Goal: Feedback & Contribution: Leave review/rating

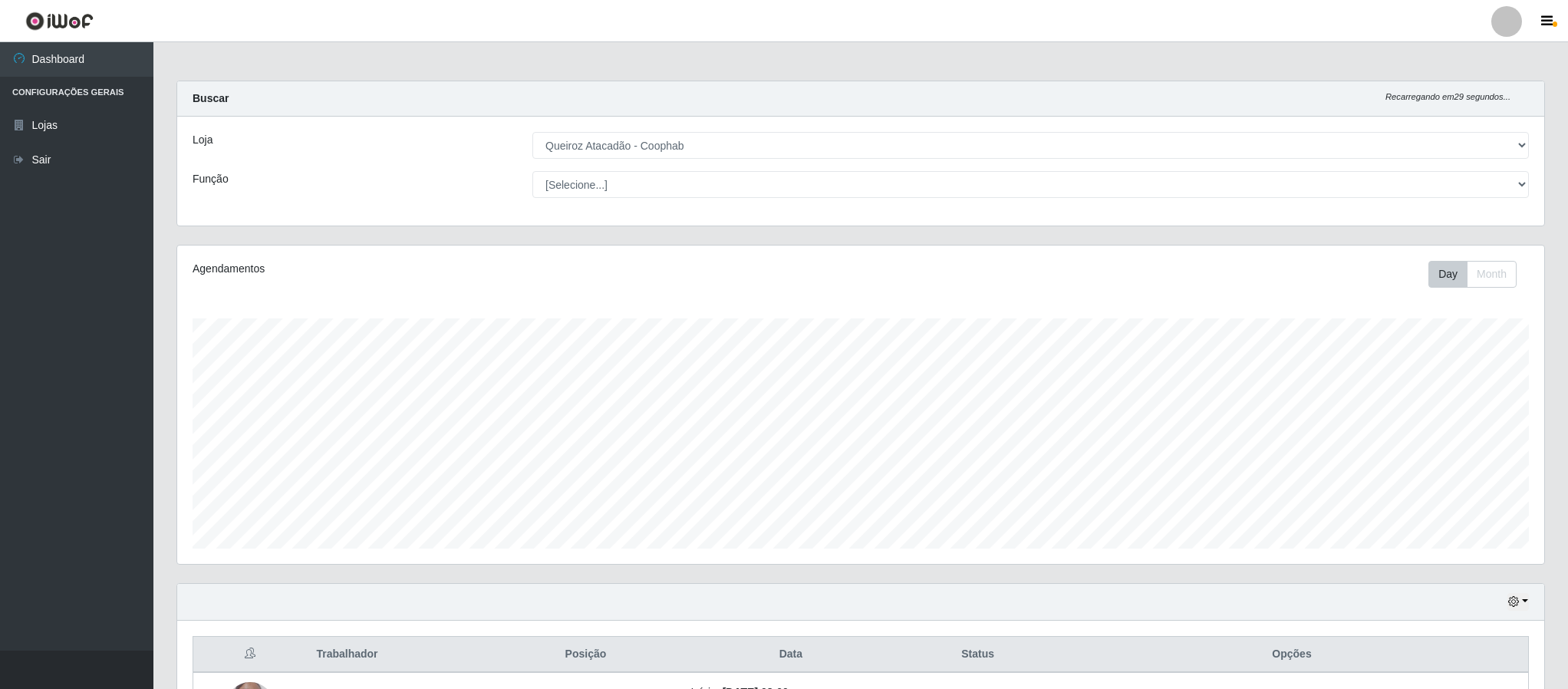
select select "463"
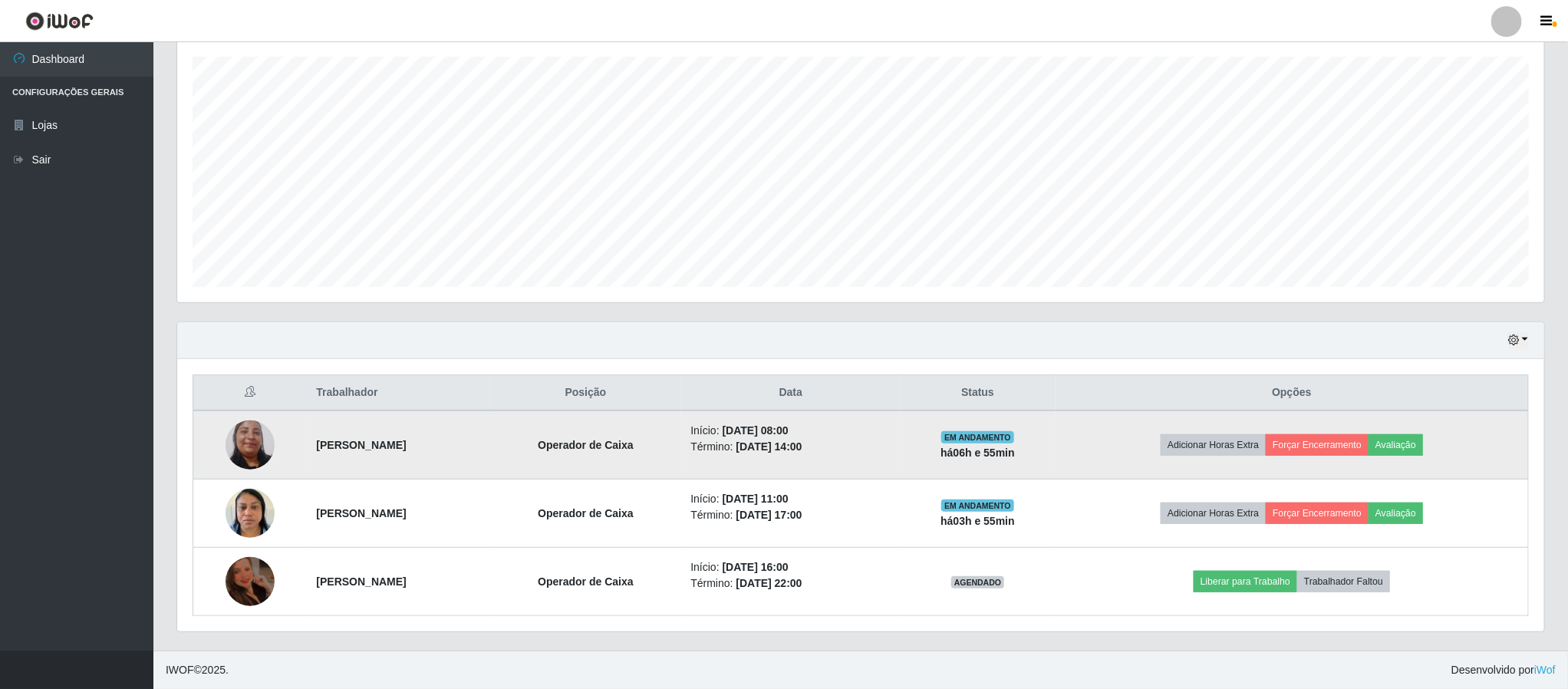
scroll to position [320, 1366]
click at [1423, 436] on button "Avaliação" at bounding box center [1396, 444] width 55 height 22
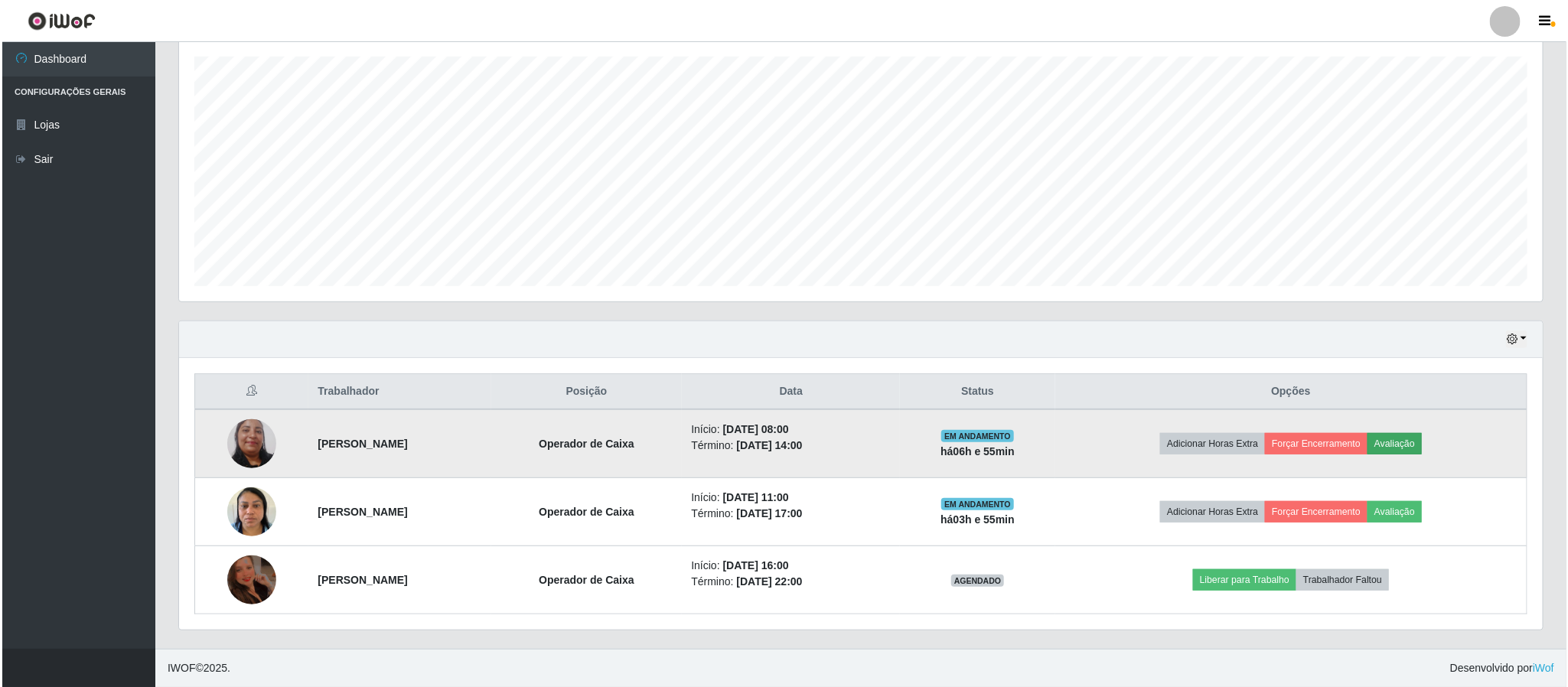
scroll to position [319, 1350]
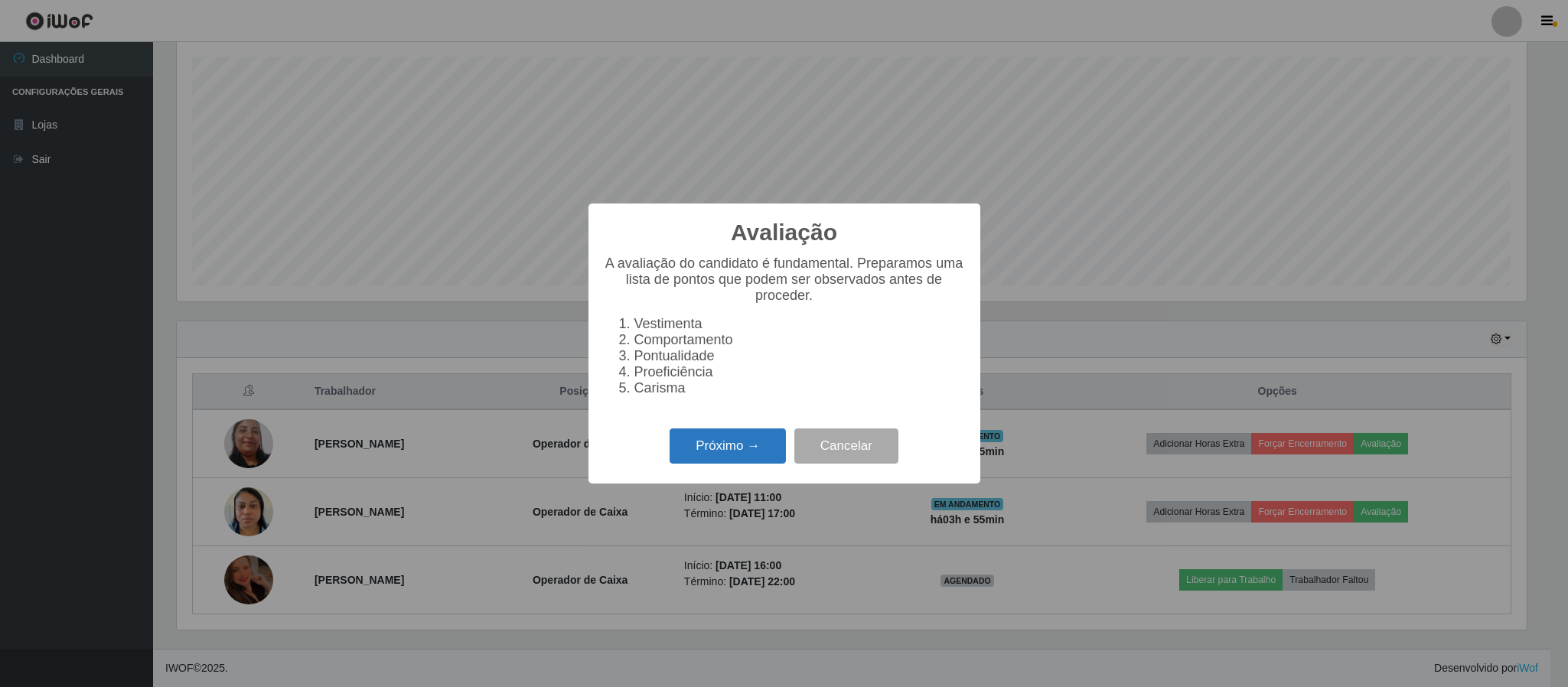
click at [735, 459] on button "Próximo →" at bounding box center [728, 446] width 116 height 36
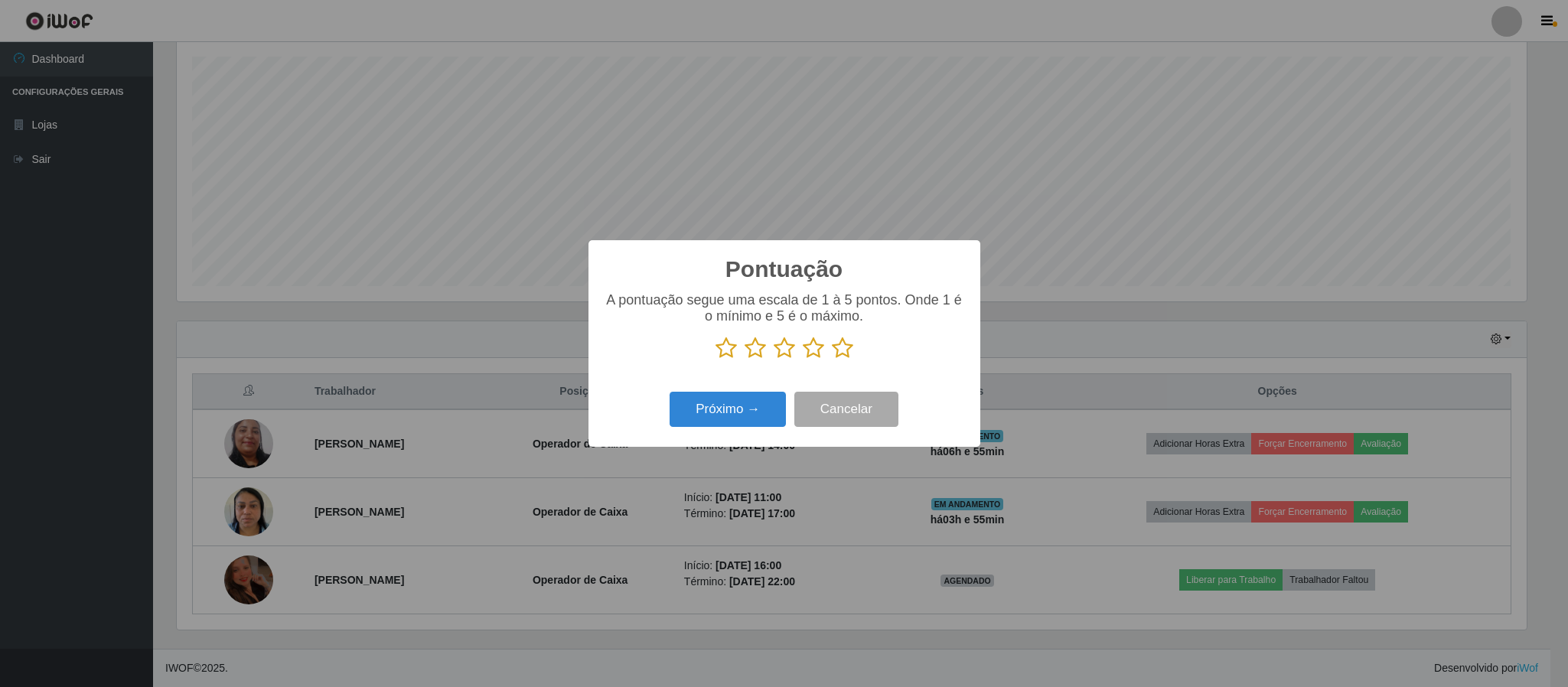
click at [836, 344] on icon at bounding box center [842, 348] width 22 height 23
click at [832, 359] on input "radio" at bounding box center [832, 359] width 0 height 0
click at [707, 425] on button "Próximo →" at bounding box center [728, 409] width 116 height 36
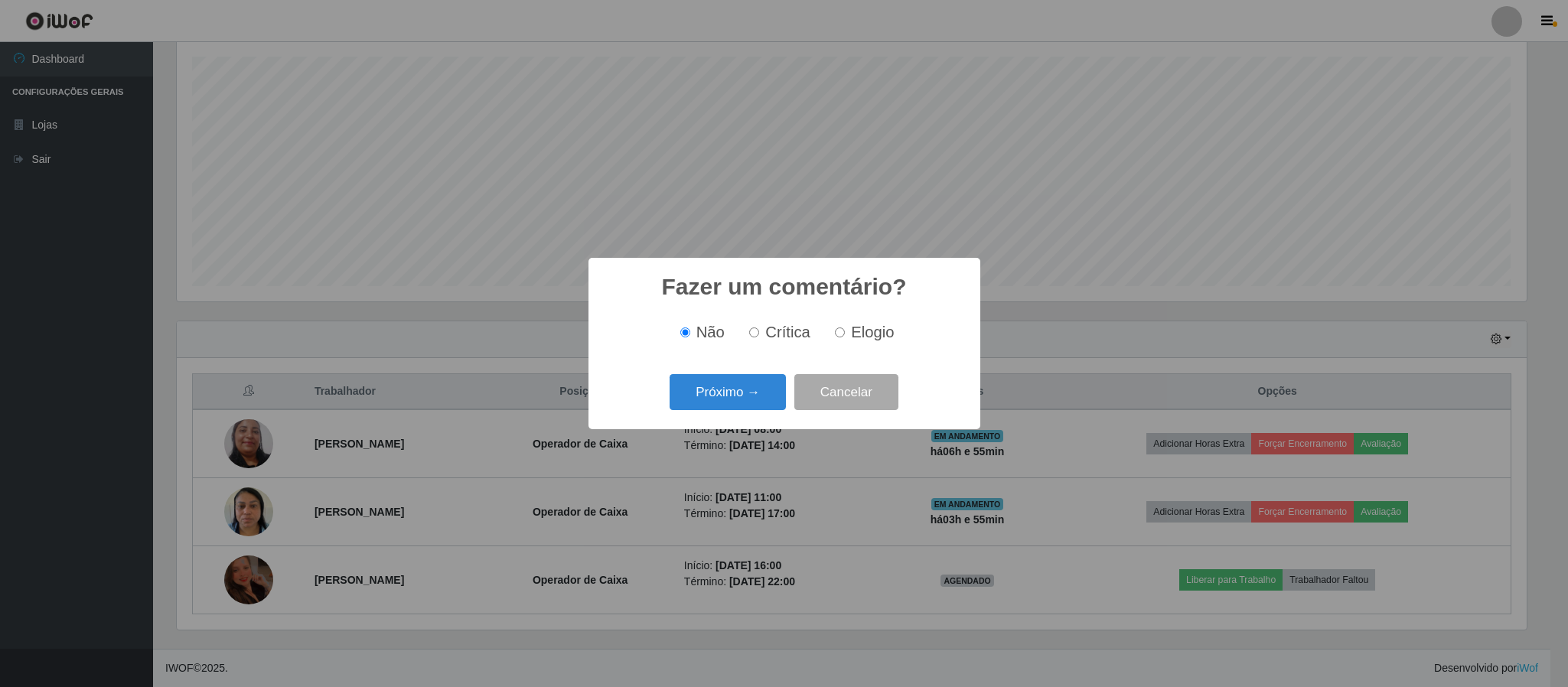
click at [838, 333] on input "Elogio" at bounding box center [839, 332] width 10 height 10
radio input "true"
click at [738, 387] on button "Próximo →" at bounding box center [728, 392] width 116 height 36
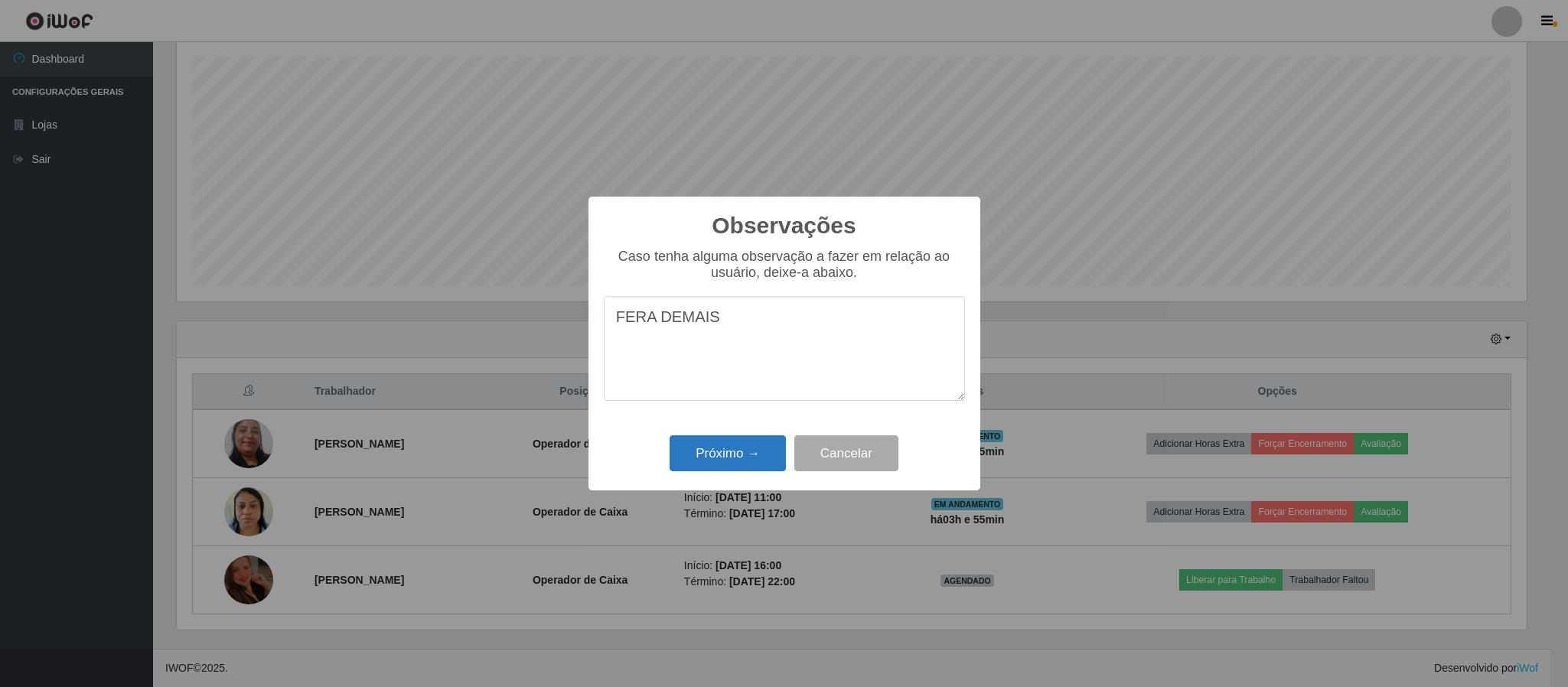
type textarea "FERA DEMAIS"
click at [754, 457] on button "Próximo →" at bounding box center [728, 453] width 116 height 36
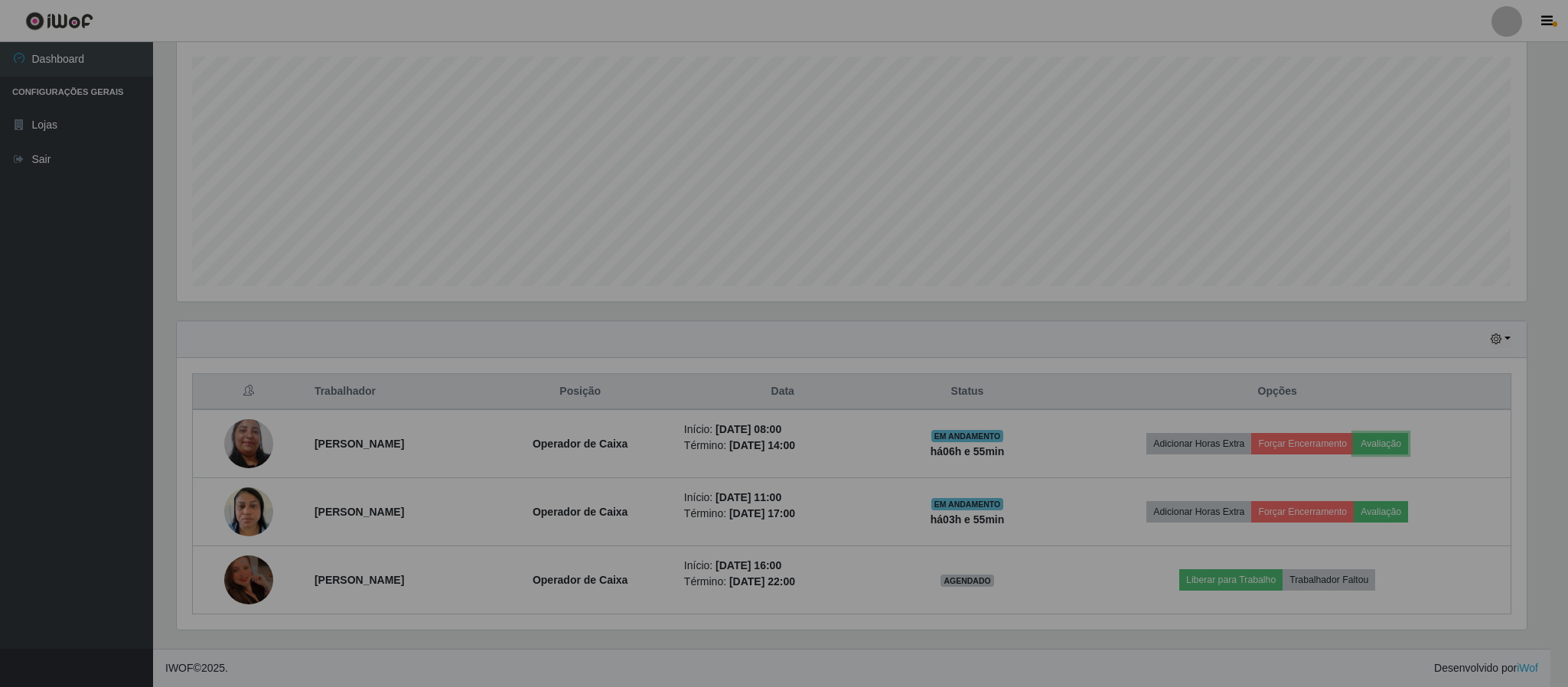
scroll to position [319, 1362]
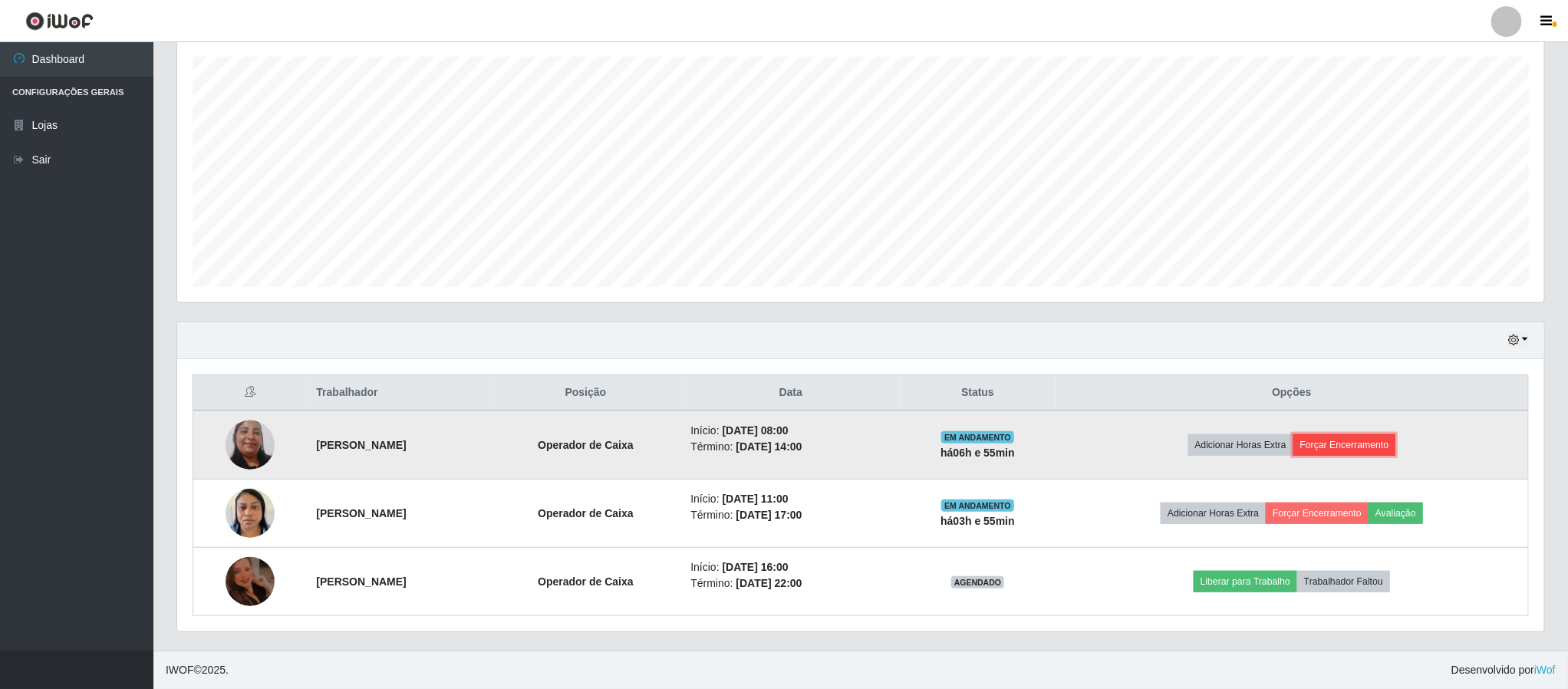
click at [1344, 444] on button "Forçar Encerramento" at bounding box center [1344, 444] width 103 height 22
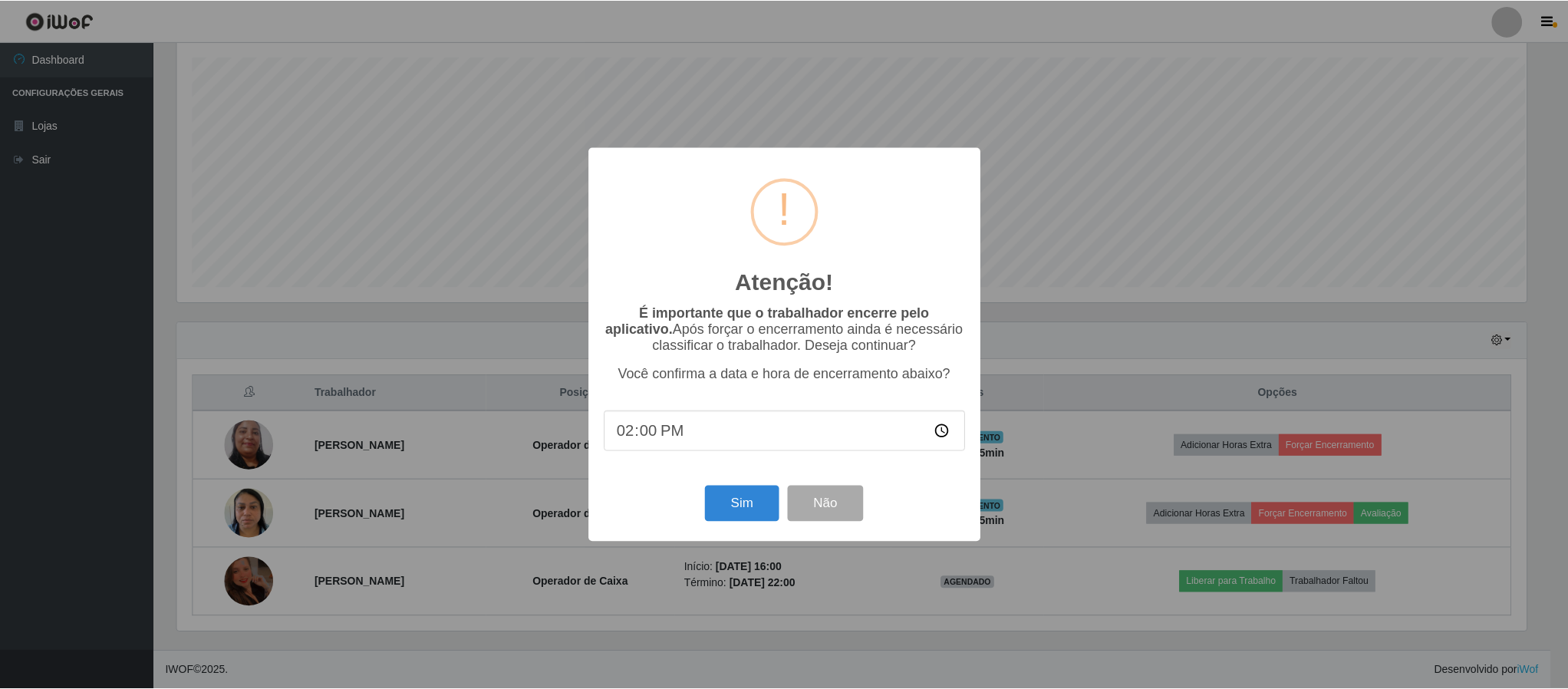
scroll to position [320, 1353]
click at [734, 506] on button "Sim" at bounding box center [744, 504] width 74 height 36
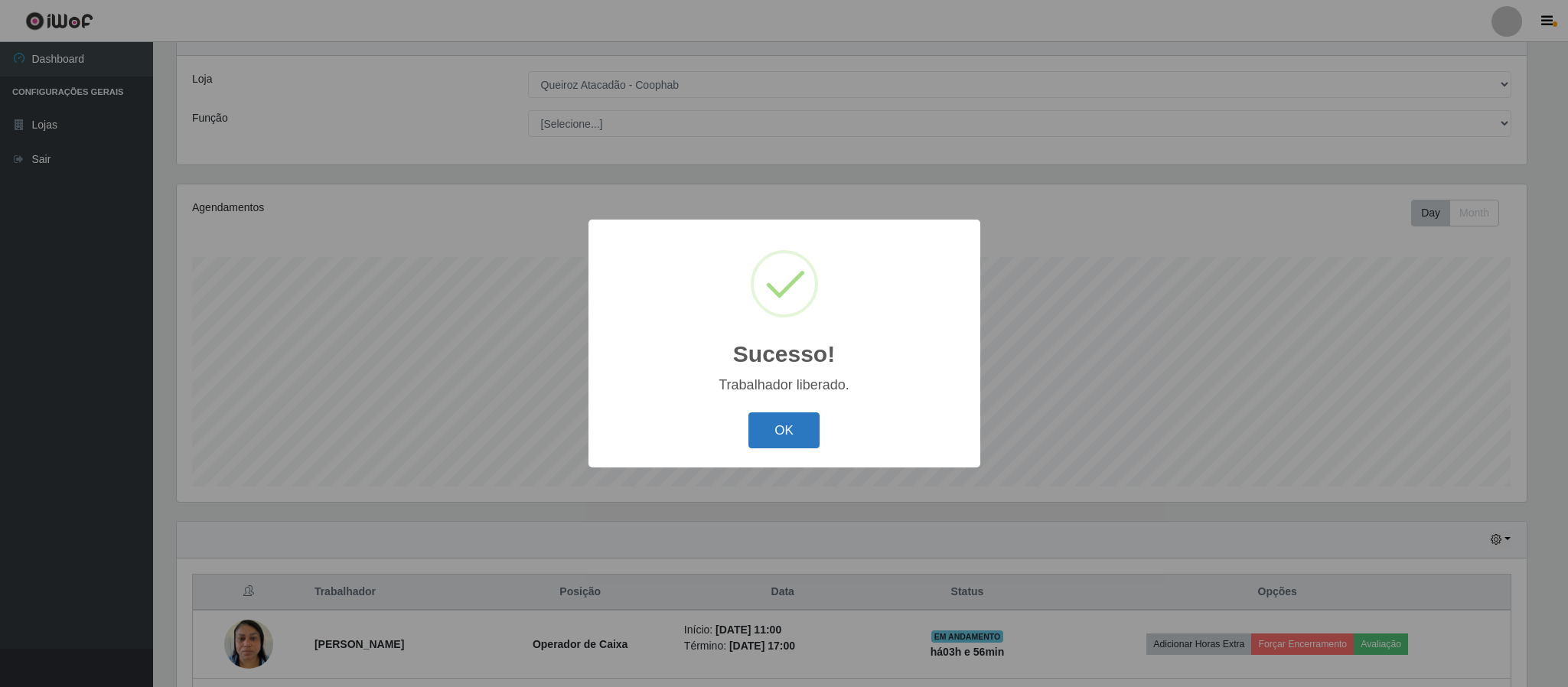
click at [805, 422] on button "OK" at bounding box center [784, 430] width 71 height 36
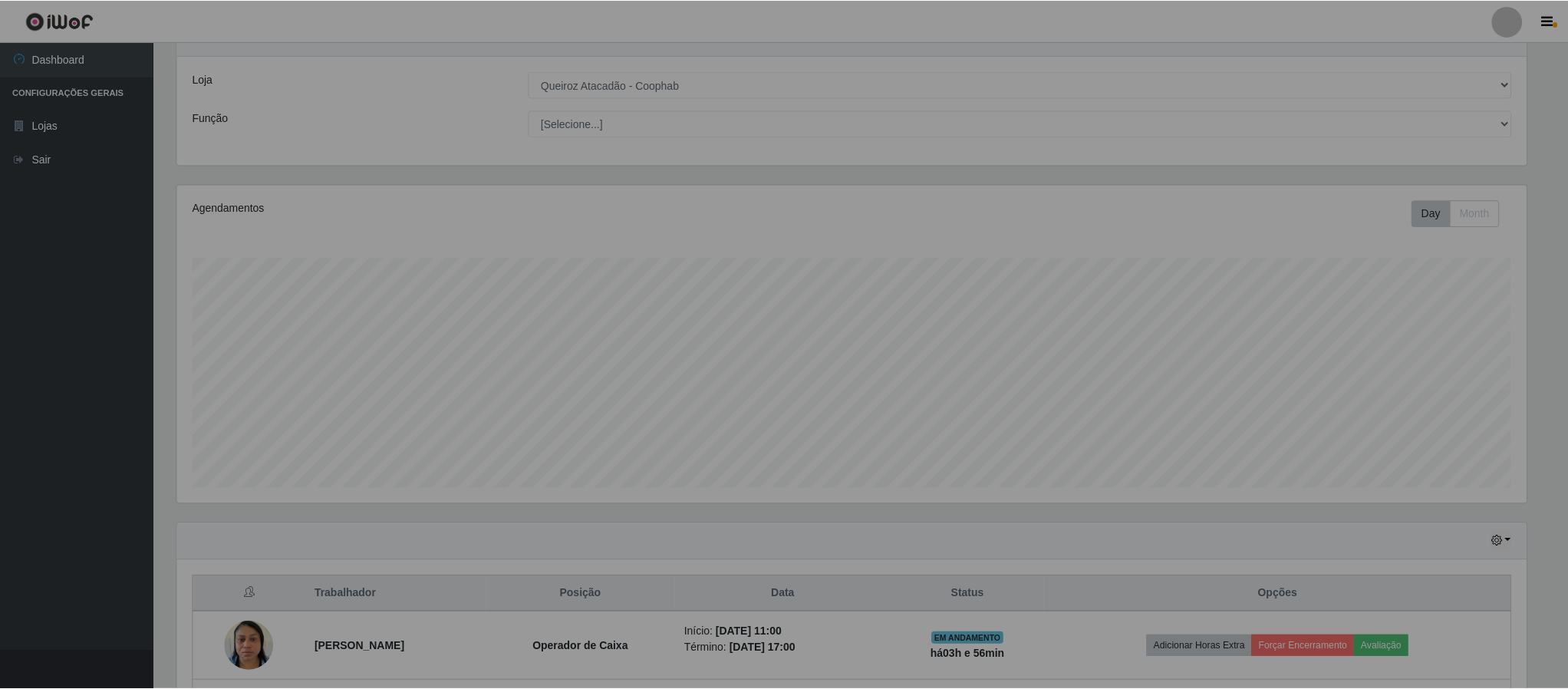
scroll to position [320, 1366]
